Goal: Information Seeking & Learning: Understand process/instructions

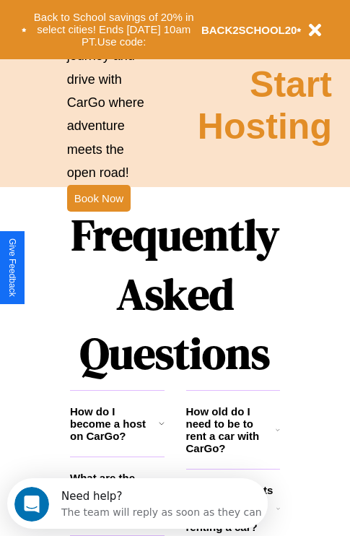
scroll to position [1750, 0]
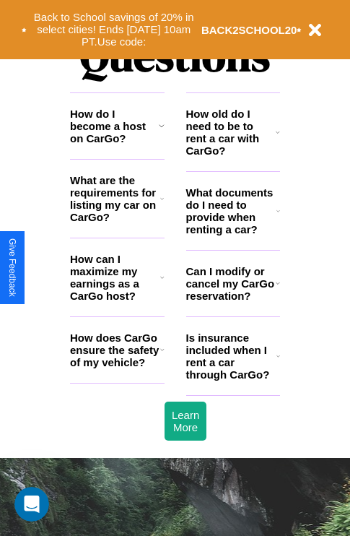
click at [233, 302] on h3 "Can I modify or cancel my CarGo reservation?" at bounding box center [231, 283] width 90 height 37
click at [162, 355] on icon at bounding box center [162, 350] width 4 height 12
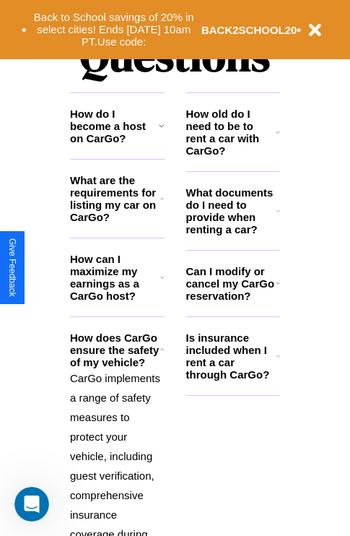
click at [117, 144] on h3 "How do I become a host on CarGo?" at bounding box center [114, 126] width 89 height 37
click at [233, 379] on h3 "Is insurance included when I rent a car through CarGo?" at bounding box center [231, 356] width 90 height 49
click at [117, 301] on h3 "How can I maximize my earnings as a CarGo host?" at bounding box center [115, 277] width 90 height 49
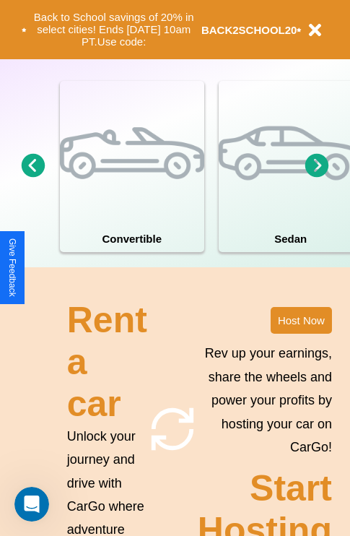
scroll to position [223, 0]
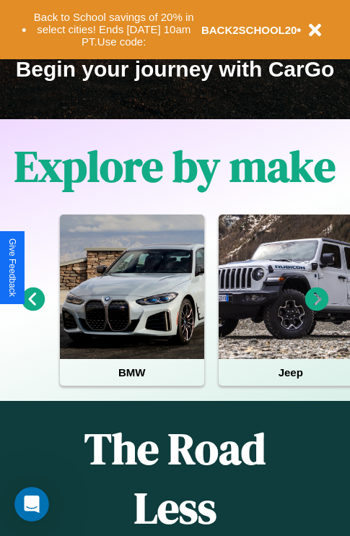
click at [317, 309] on icon at bounding box center [318, 300] width 24 height 24
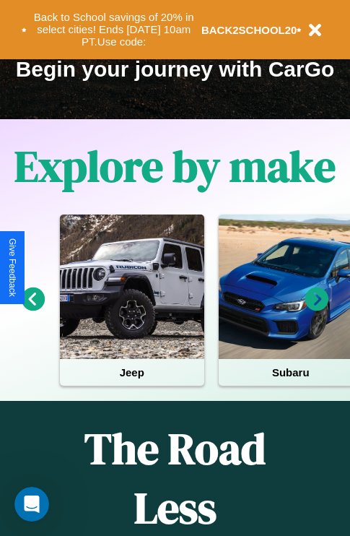
click at [317, 309] on icon at bounding box center [318, 300] width 24 height 24
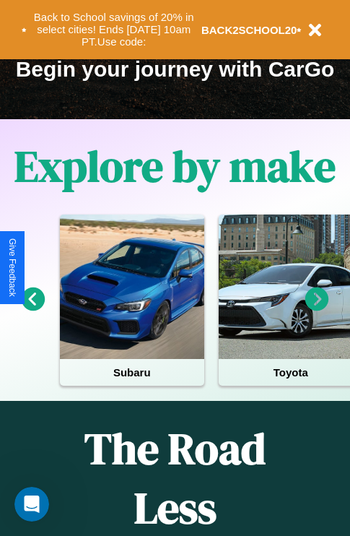
click at [317, 309] on icon at bounding box center [318, 300] width 24 height 24
